Goal: Book appointment/travel/reservation

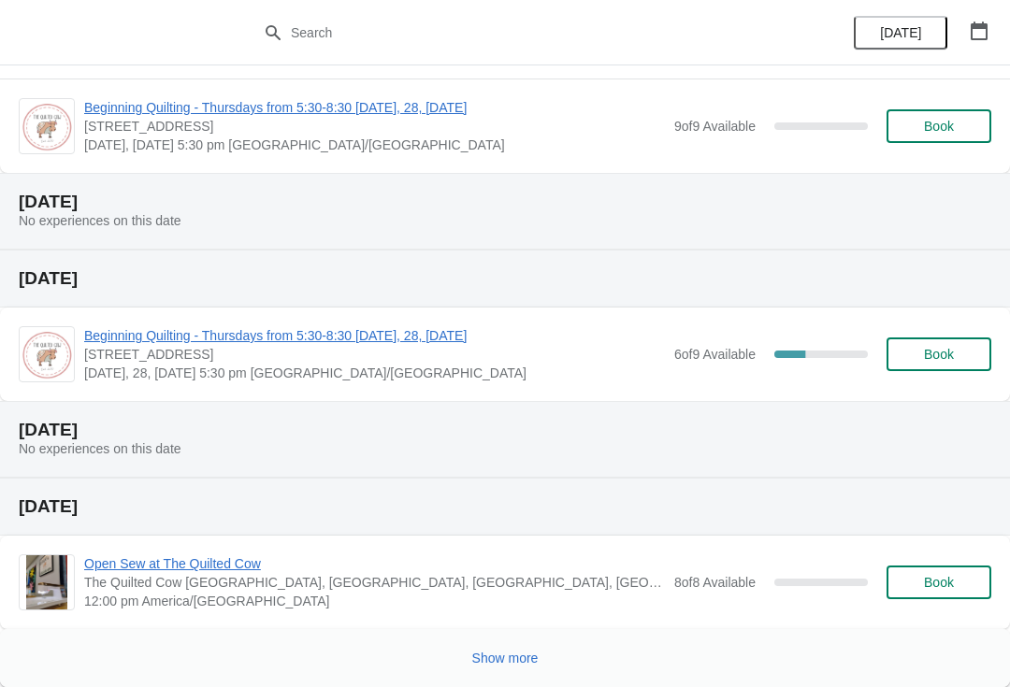
scroll to position [682, 0]
click at [508, 671] on button "Show more" at bounding box center [505, 658] width 81 height 34
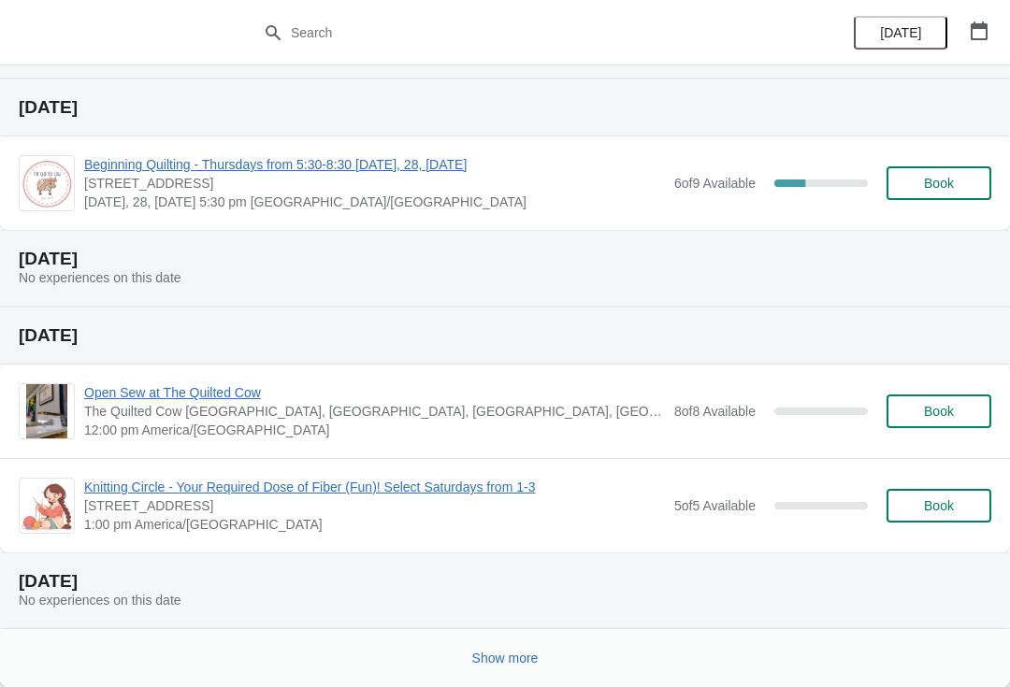
scroll to position [1708, 0]
click at [935, 501] on span "Book" at bounding box center [939, 505] width 30 height 15
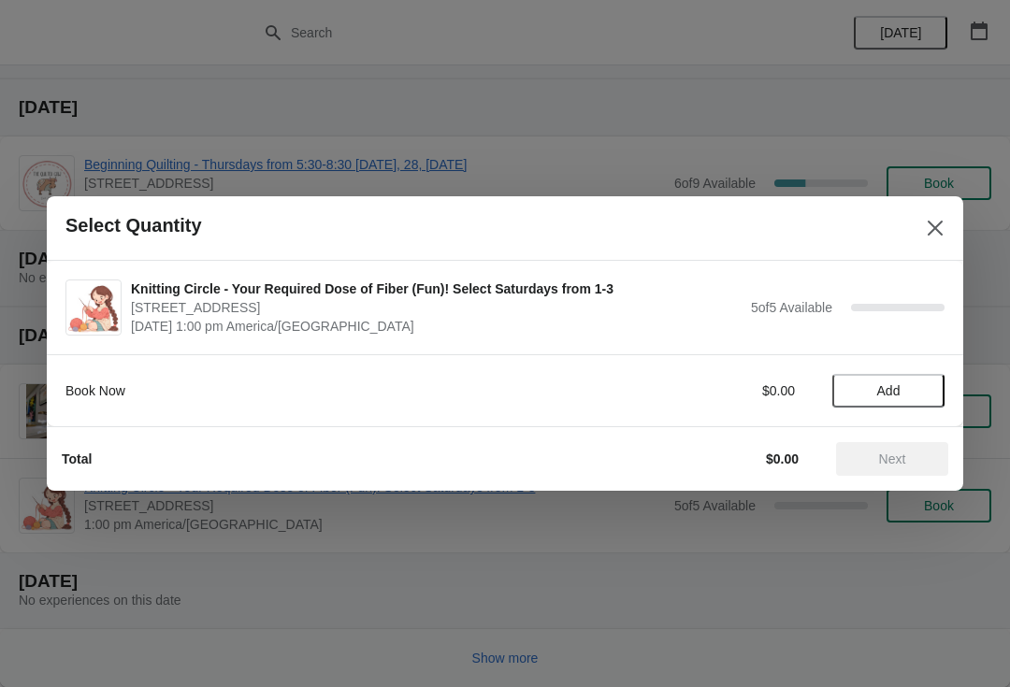
click at [886, 389] on span "Add" at bounding box center [888, 390] width 23 height 15
click at [884, 456] on span "Next" at bounding box center [892, 459] width 27 height 15
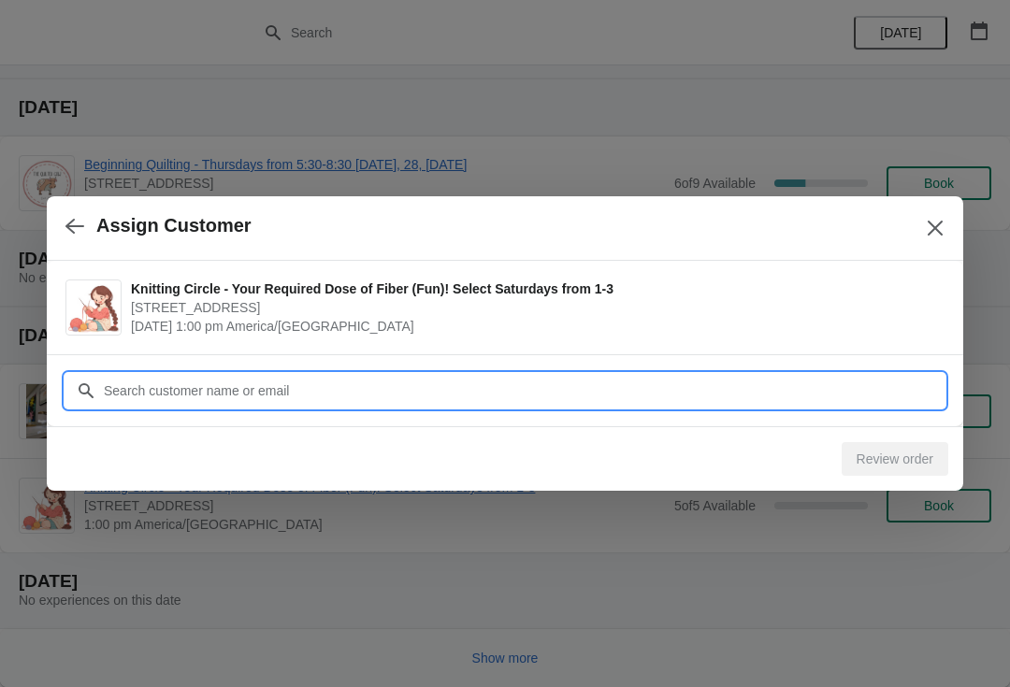
click at [353, 374] on input "Customer" at bounding box center [524, 391] width 842 height 34
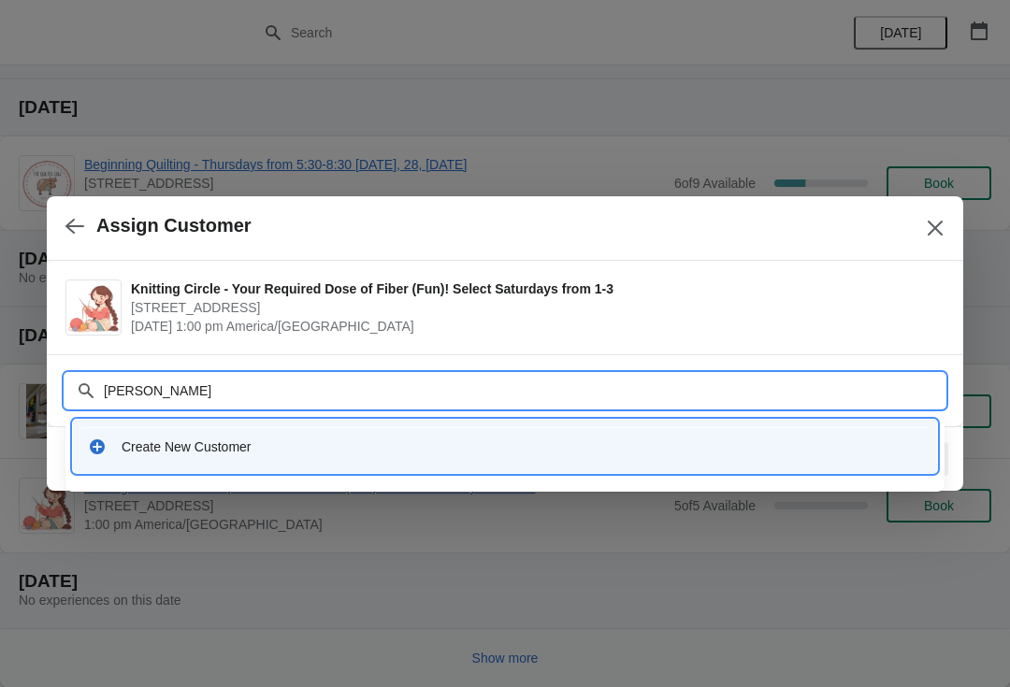
type input "[PERSON_NAME]"
click at [226, 438] on div "Create New Customer" at bounding box center [522, 447] width 800 height 19
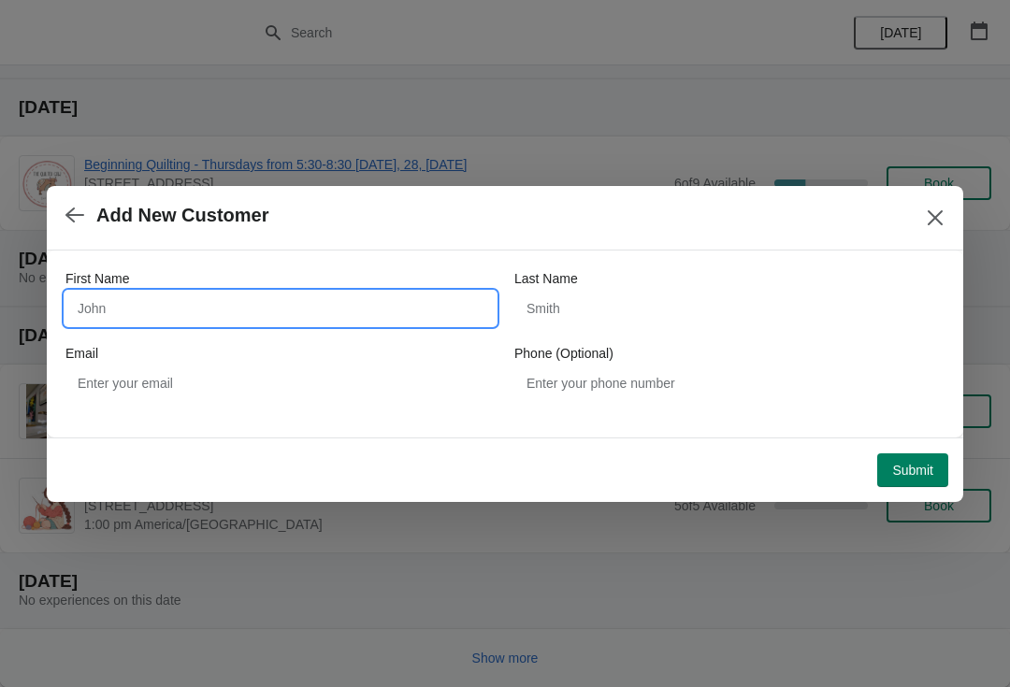
click at [266, 305] on input "First Name" at bounding box center [280, 309] width 430 height 34
type input "[DEMOGRAPHIC_DATA]"
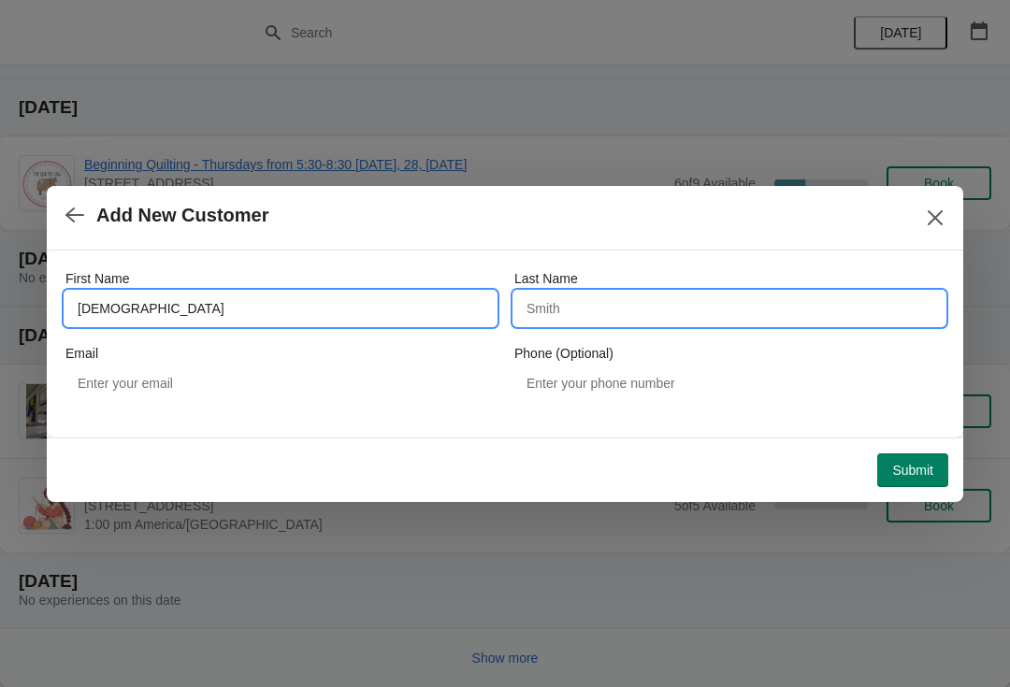
click at [630, 305] on input "Last Name" at bounding box center [729, 309] width 430 height 34
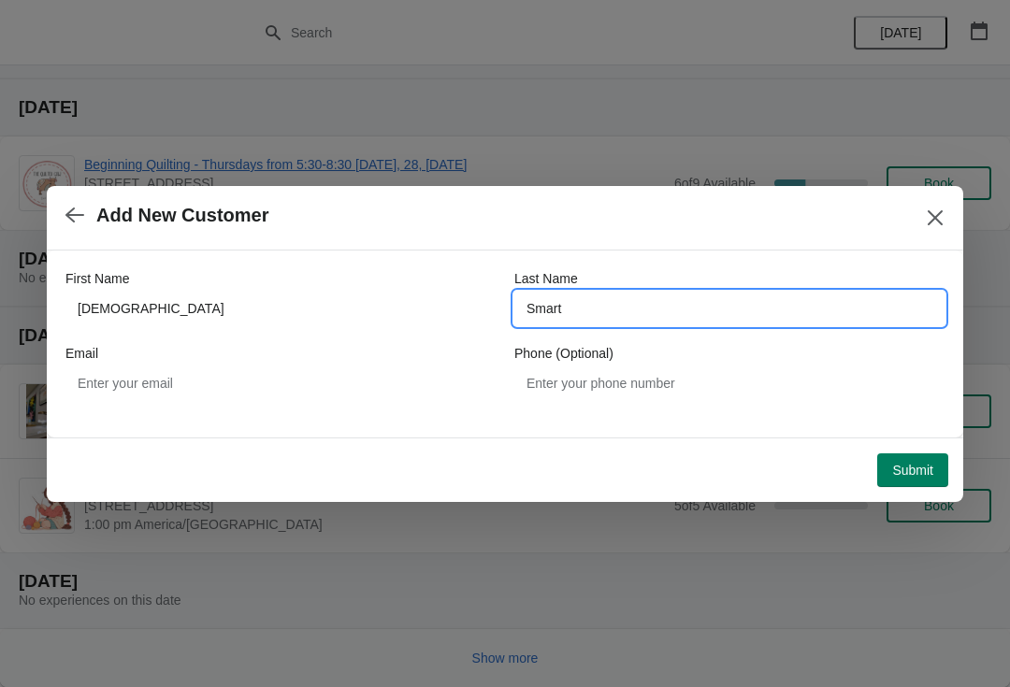
type input "Smart"
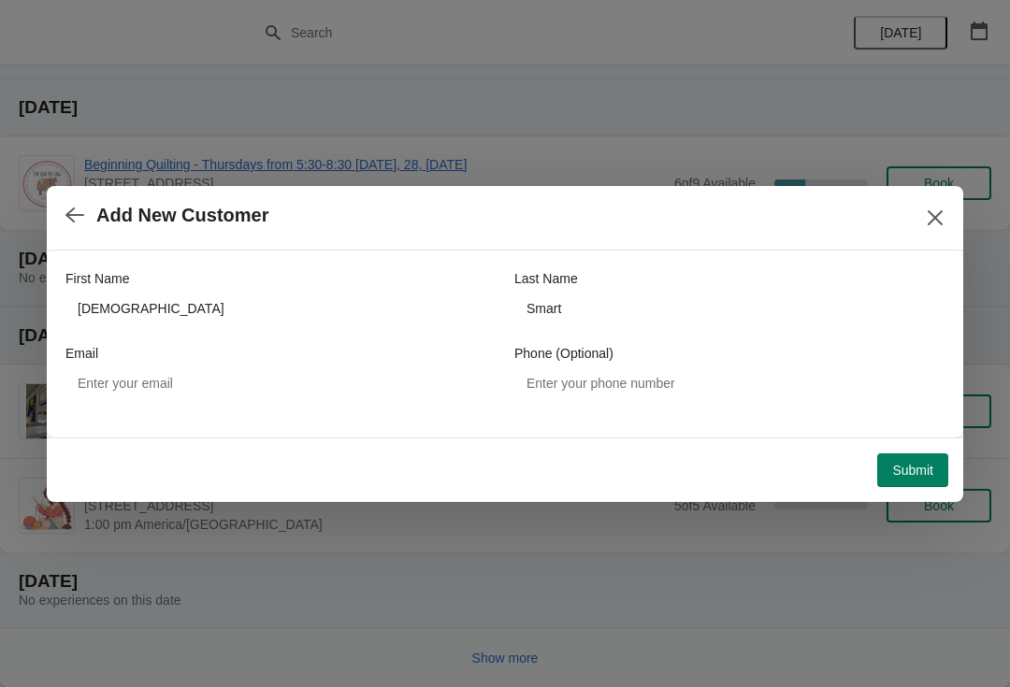
click at [902, 468] on span "Submit" at bounding box center [912, 470] width 41 height 15
